Goal: Complete application form

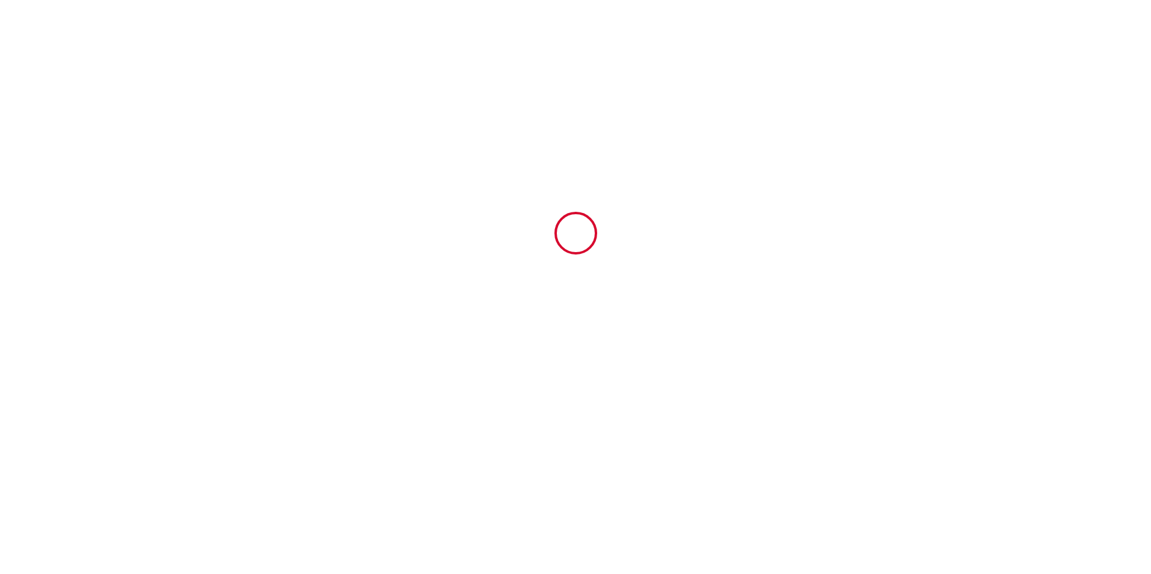
type input "6507672"
type input "[PERSON_NAME] Mam Goz"
type input "[STREET_ADDRESS]"
type input "29250"
type input "[DEMOGRAPHIC_DATA]"
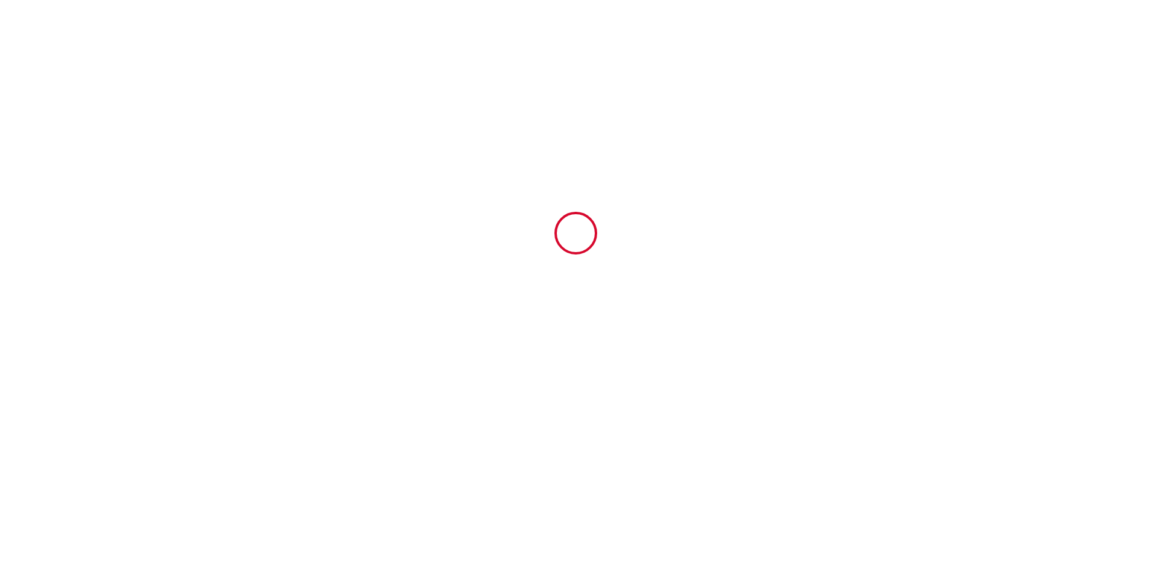
type input "[GEOGRAPHIC_DATA]"
type input "[DATE]"
type input "5"
type input "2"
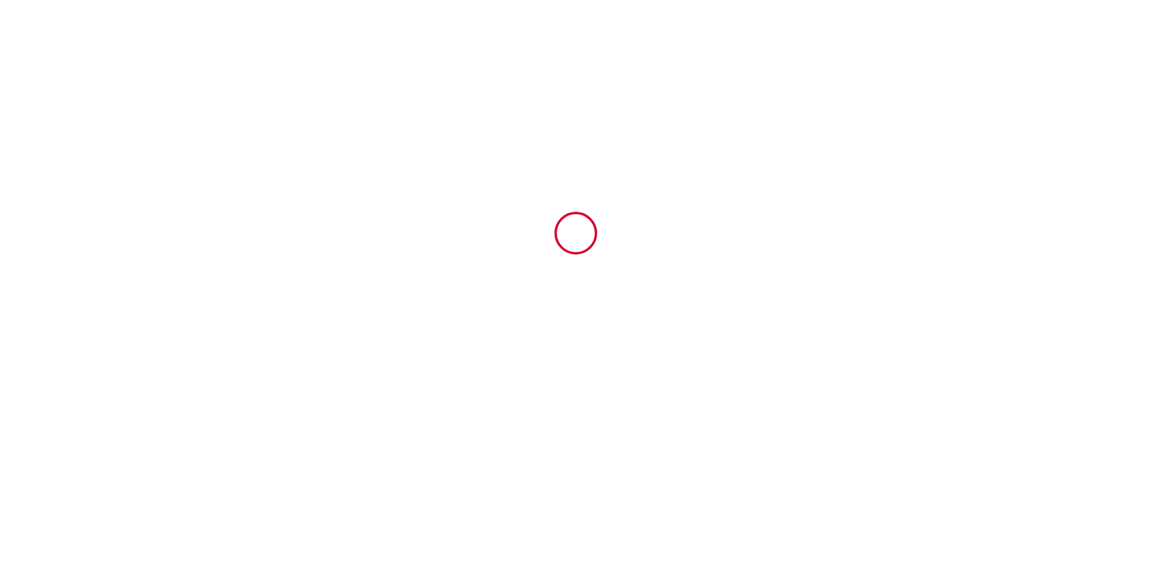
type input "200"
type input "4812"
type input "[PERSON_NAME]"
type input "GLIDIC"
type input "[STREET_ADDRESS]"
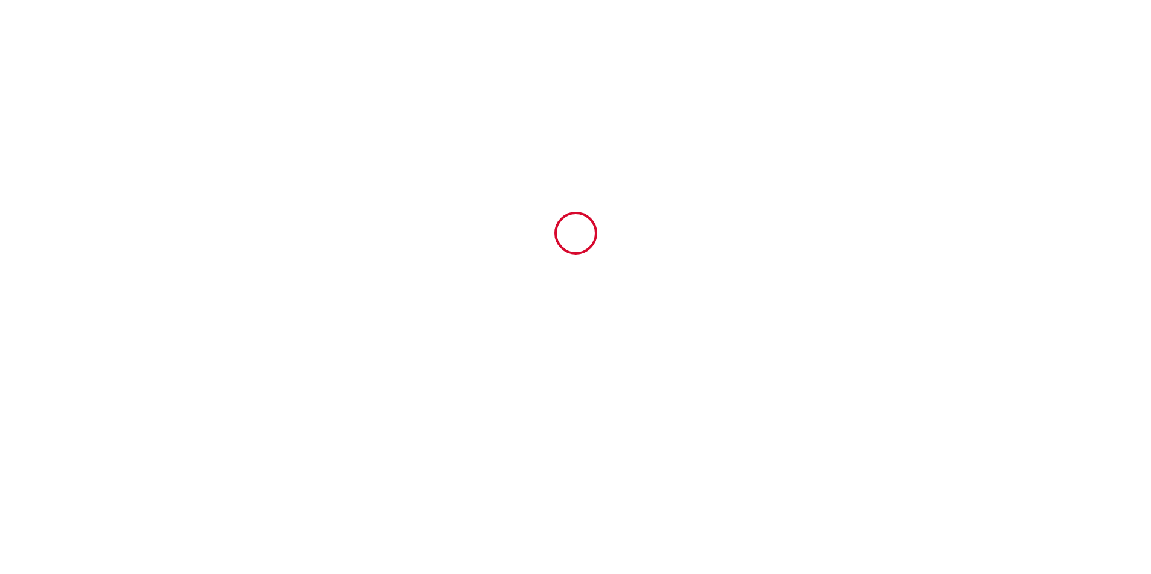
type input "29250"
type input "SANTEC"
type input "[GEOGRAPHIC_DATA]"
type input "[EMAIL_ADDRESS][DOMAIN_NAME]"
type input "Deffains"
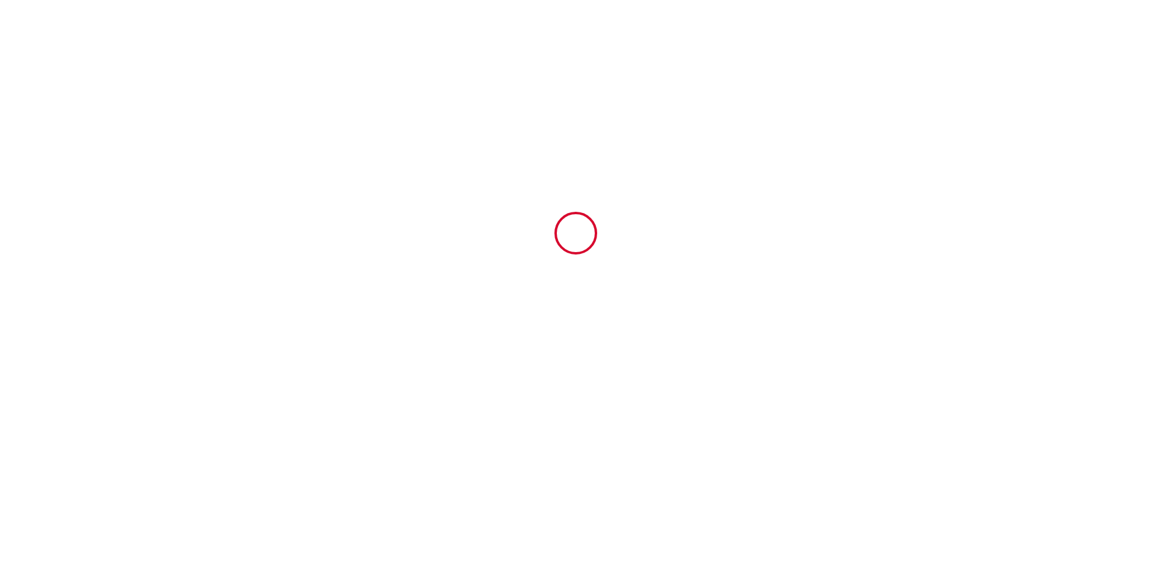
type input "[PERSON_NAME] & [PERSON_NAME]"
type input "[STREET_ADDRESS][GEOGRAPHIC_DATA]"
type input "78160"
type input "MARLY LE ROI"
type input "[EMAIL_ADDRESS][DOMAIN_NAME]"
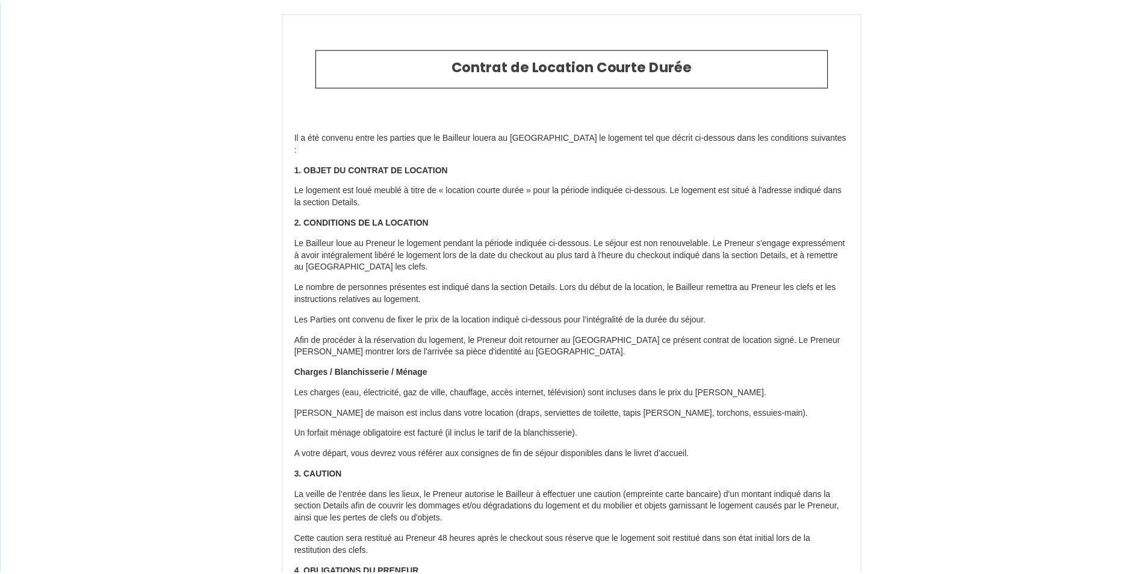
scroll to position [3361, 0]
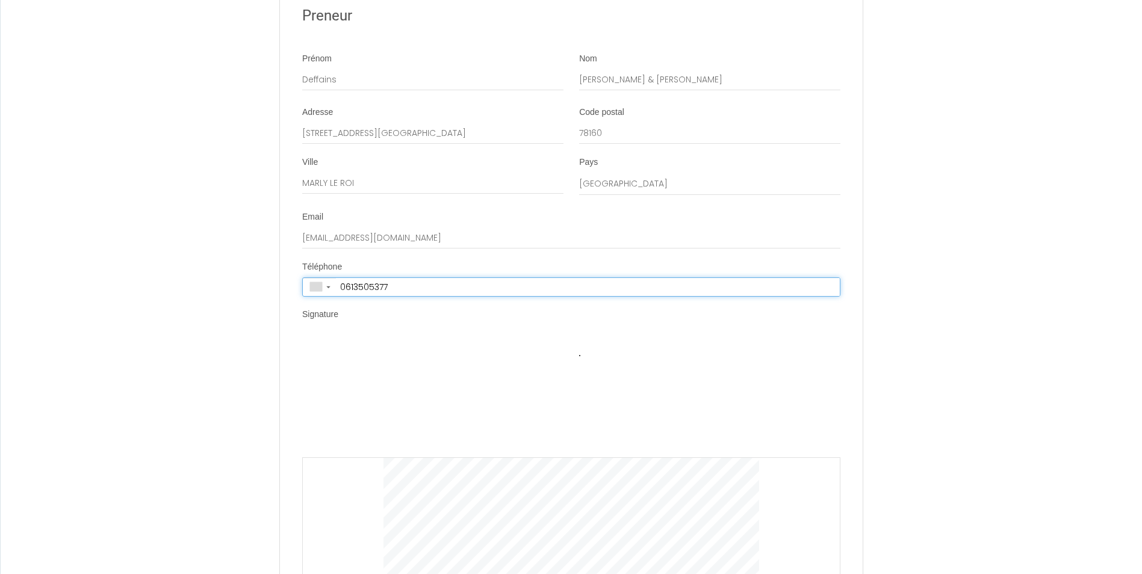
type input "[PHONE_NUMBER]"
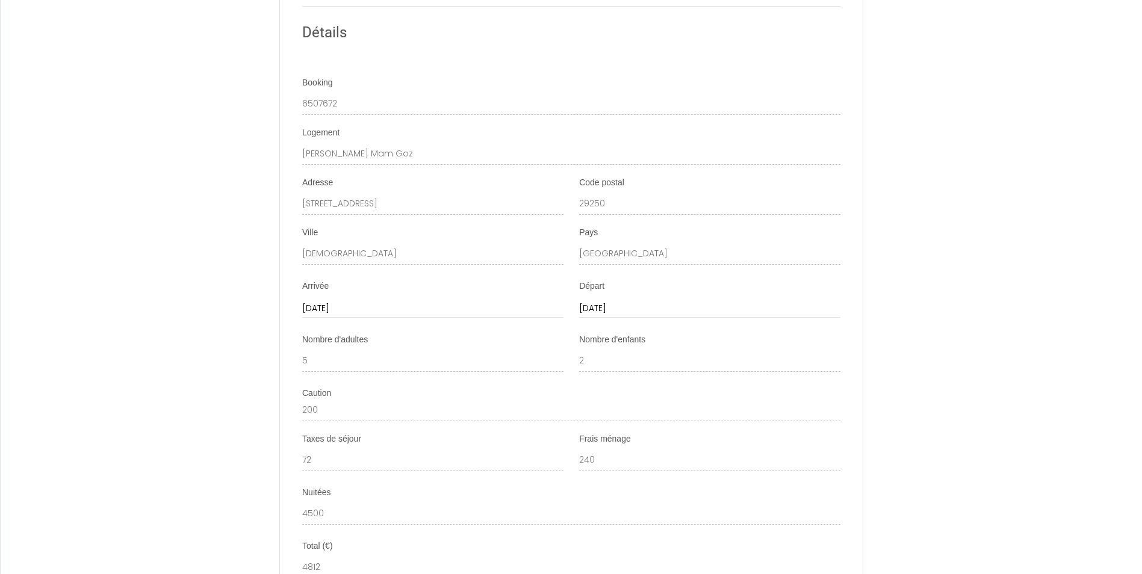
scroll to position [2458, 0]
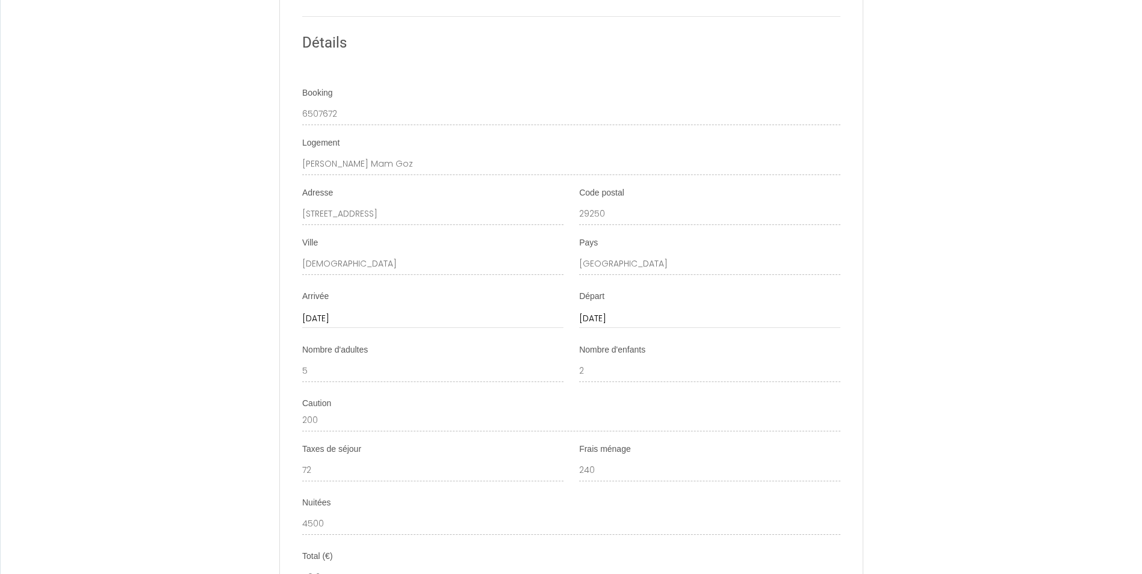
click at [753, 98] on div "Booking 6507672" at bounding box center [571, 106] width 538 height 38
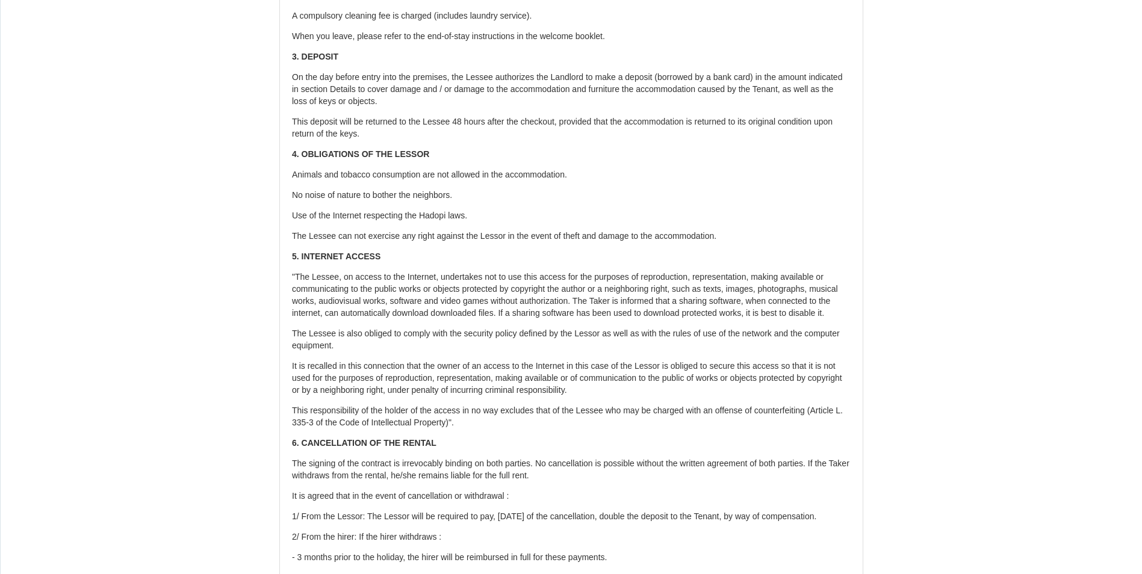
scroll to position [1314, 0]
